Goal: Entertainment & Leisure: Consume media (video, audio)

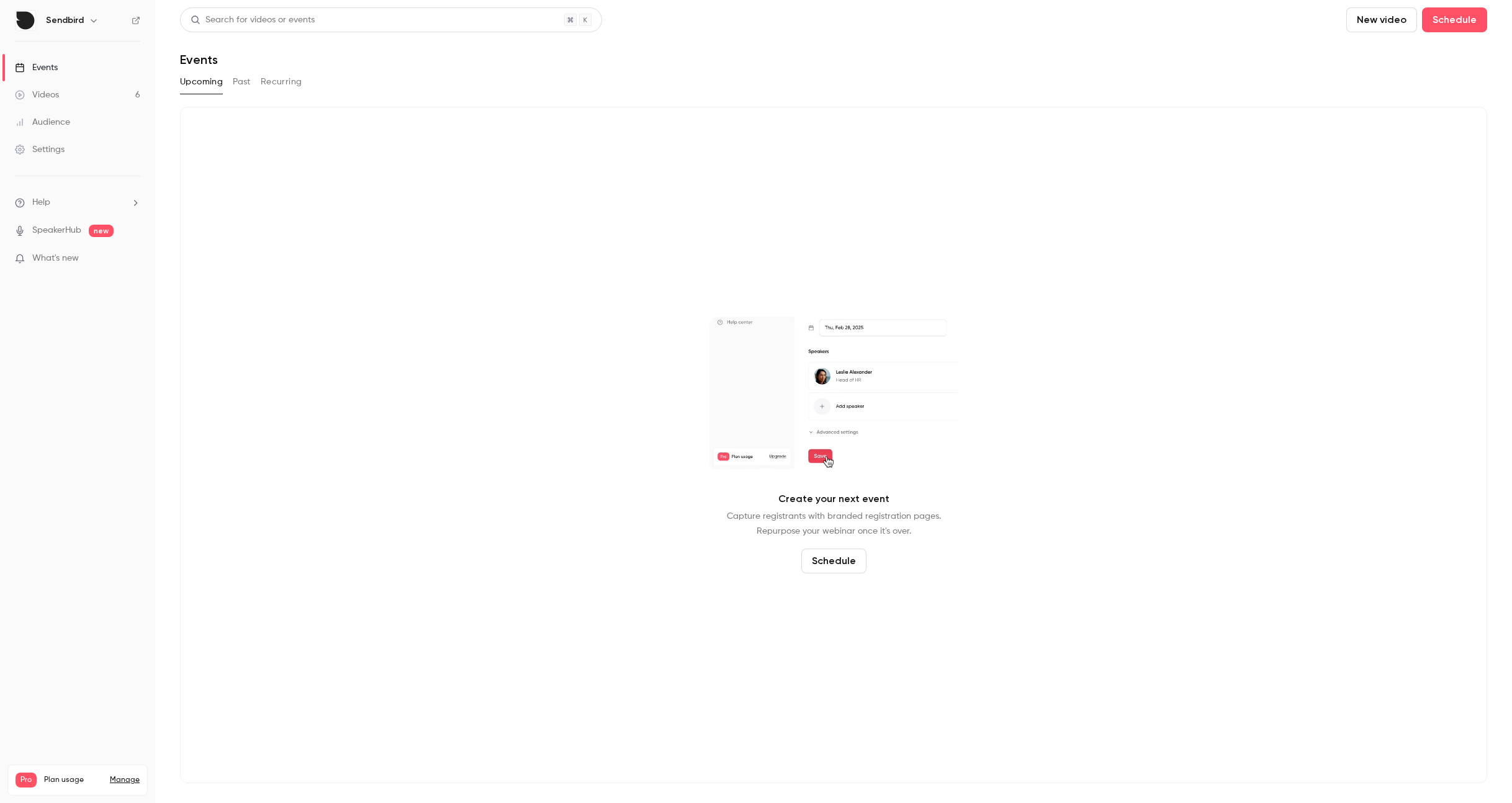
click at [113, 93] on link "Videos 6" at bounding box center [77, 95] width 155 height 27
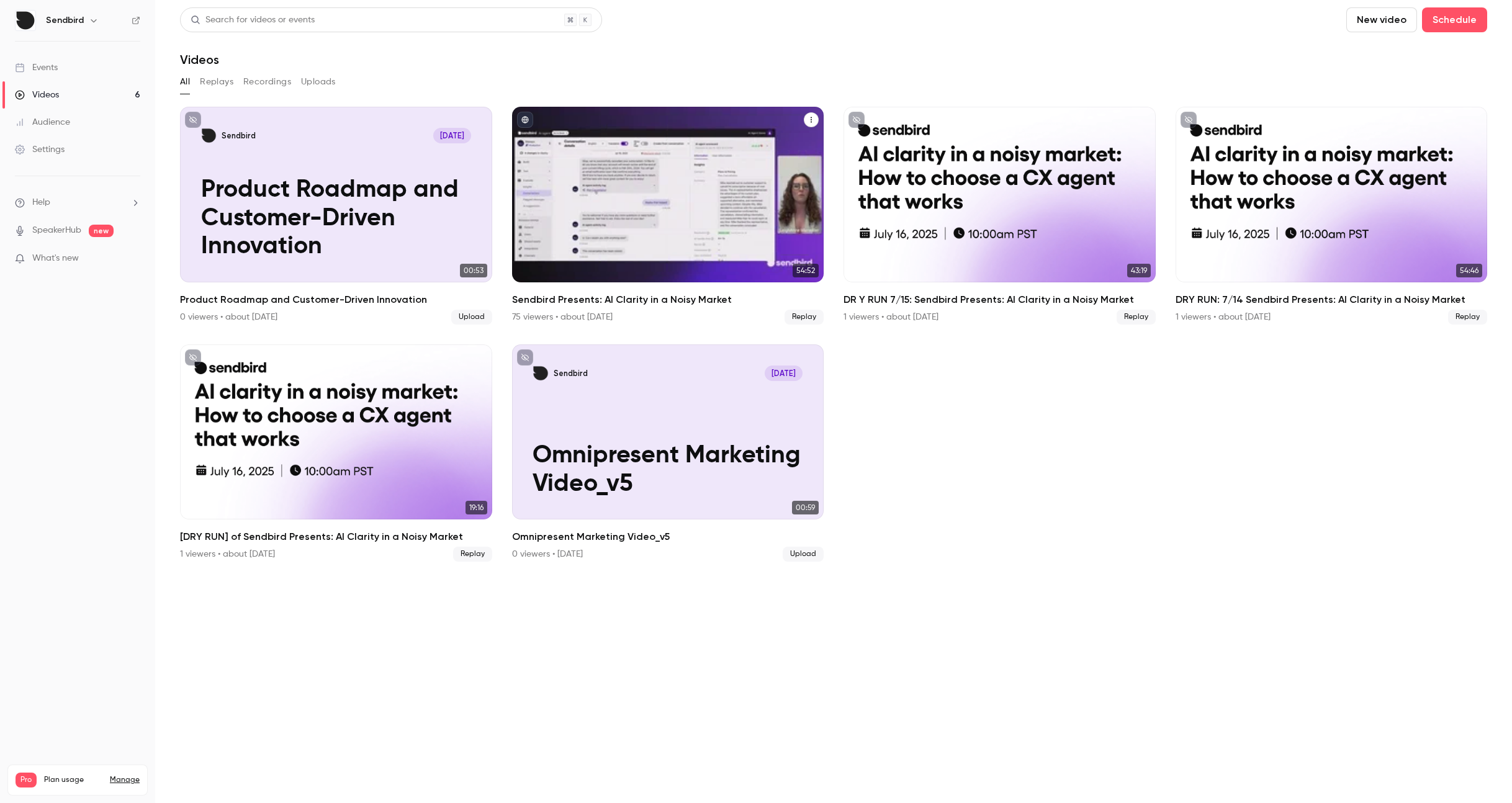
click at [735, 195] on div "Sendbird Presents: AI Clarity in a Noisy Market" at bounding box center [668, 195] width 312 height 175
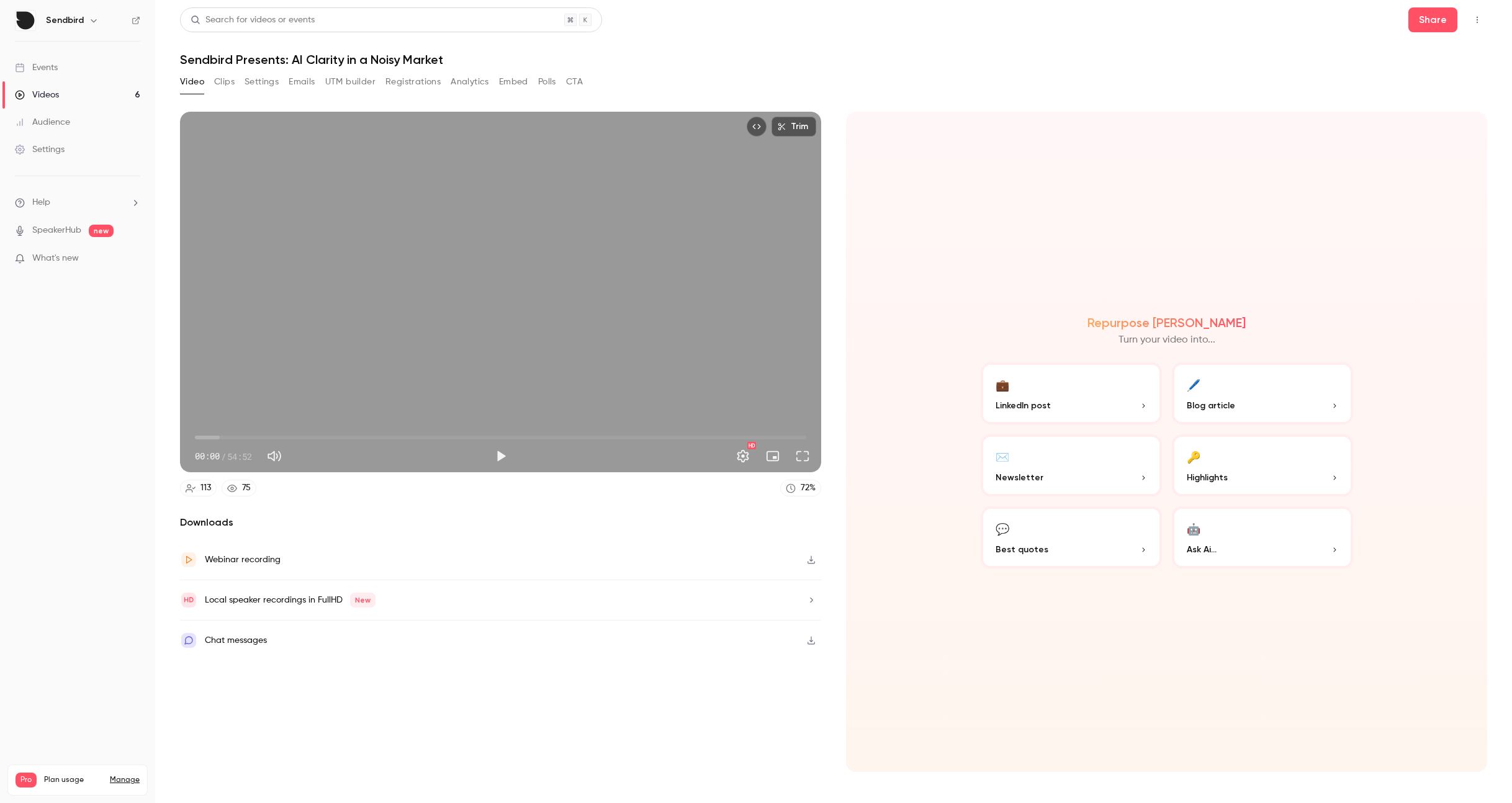
click at [804, 590] on button "button" at bounding box center [811, 600] width 20 height 20
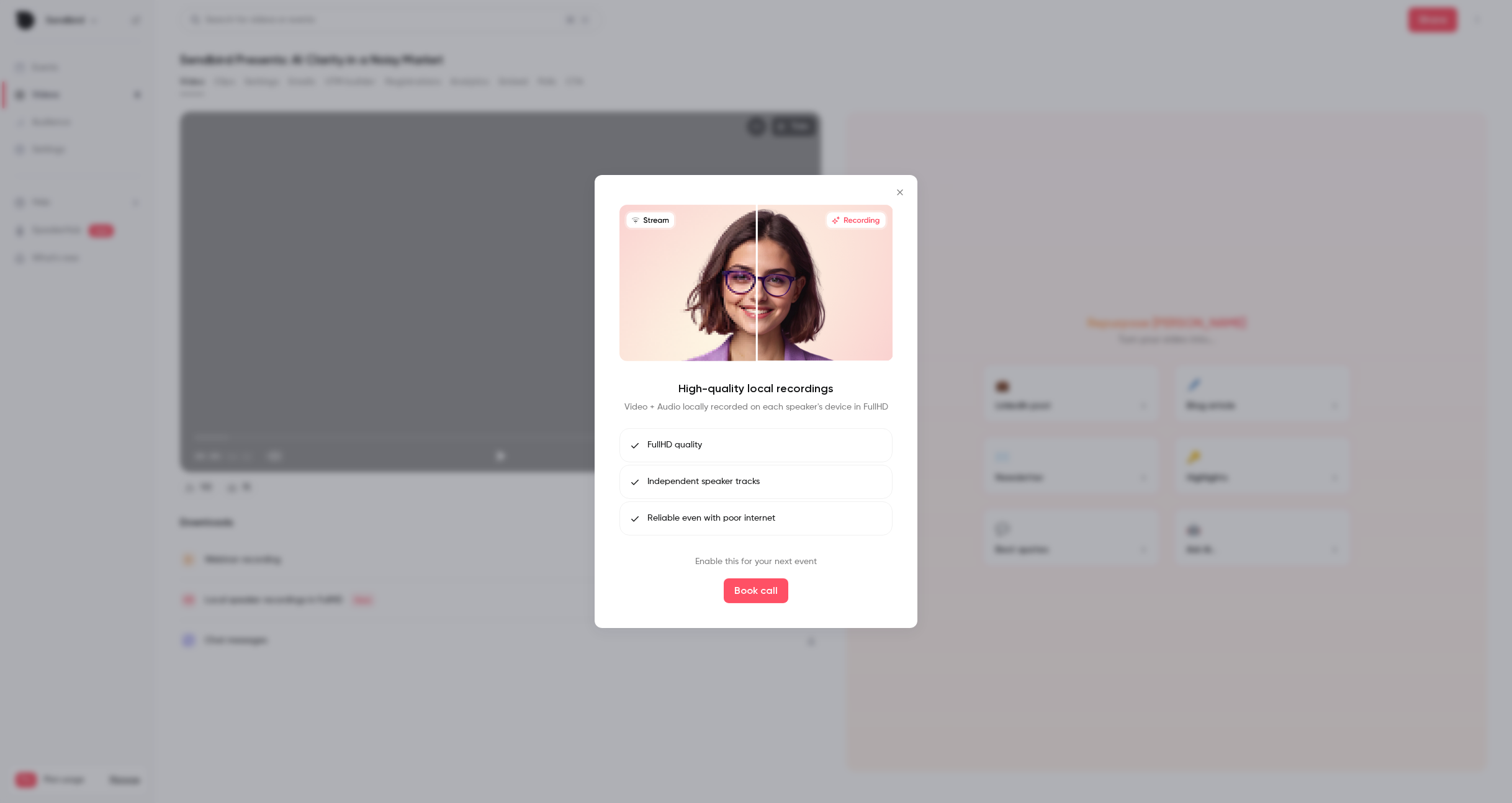
click at [531, 543] on div at bounding box center [756, 401] width 1512 height 803
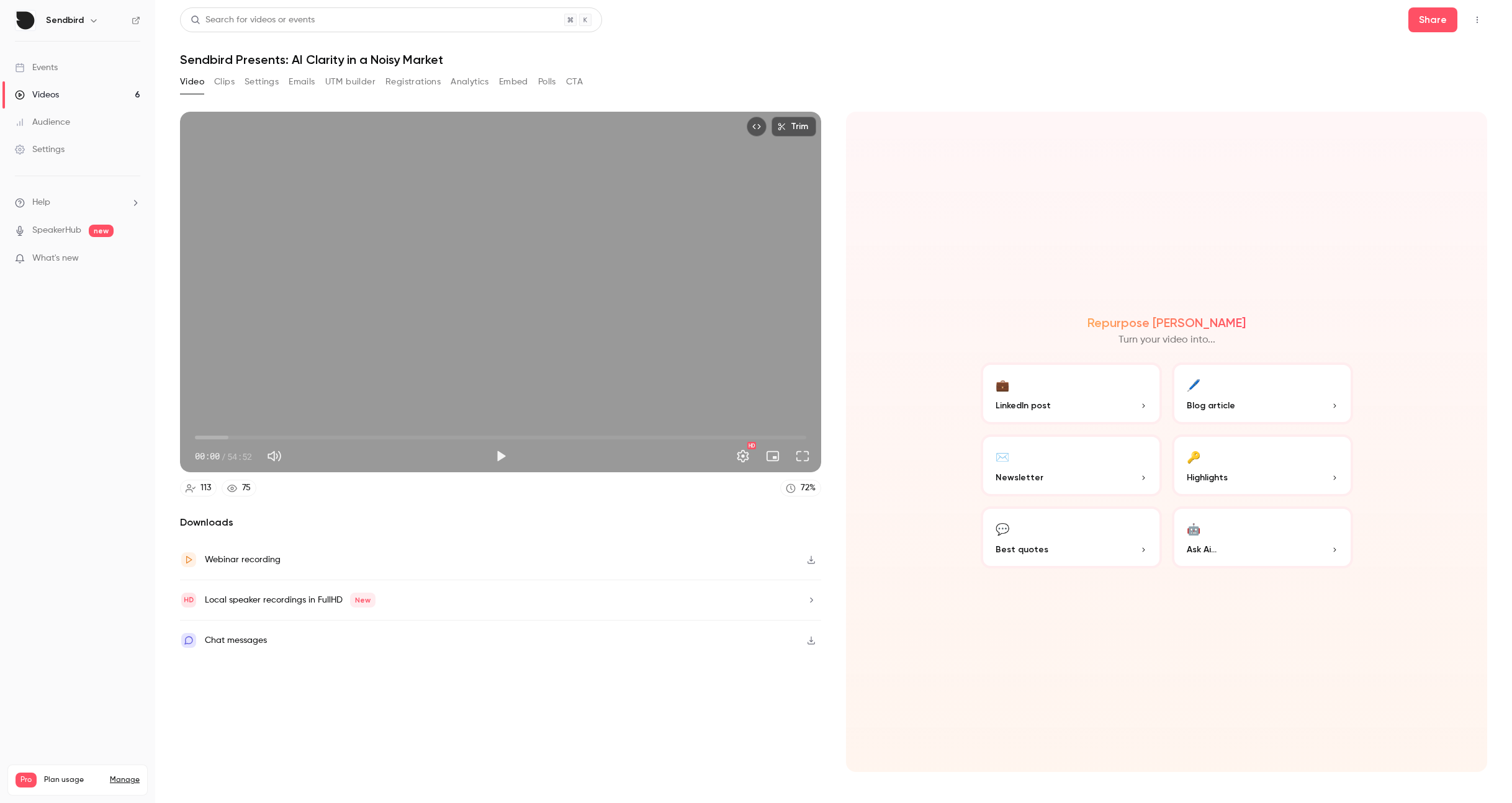
click at [807, 555] on icon "button" at bounding box center [811, 559] width 10 height 9
click at [628, 707] on div "Downloads Webinar recording Local speaker recordings in FullHD New Chat messages" at bounding box center [500, 644] width 641 height 257
click at [937, 405] on div "Repurpose Ai Turn your video into... 💼 LinkedIn post 🖊️ Blog article ✉️ Newslet…" at bounding box center [1166, 441] width 641 height 660
